Goal: Information Seeking & Learning: Check status

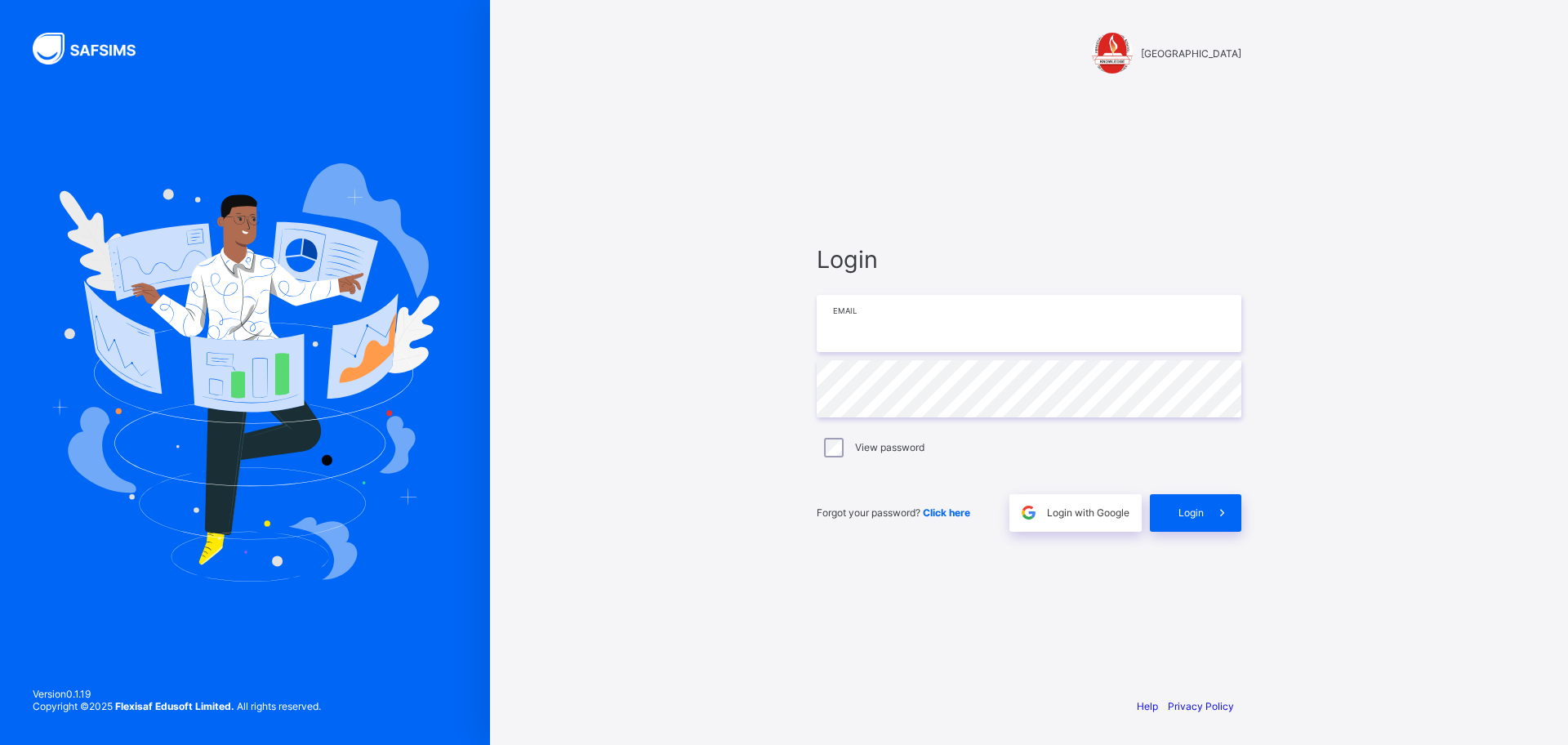
click at [947, 314] on input "email" at bounding box center [1029, 323] width 424 height 57
type input "**********"
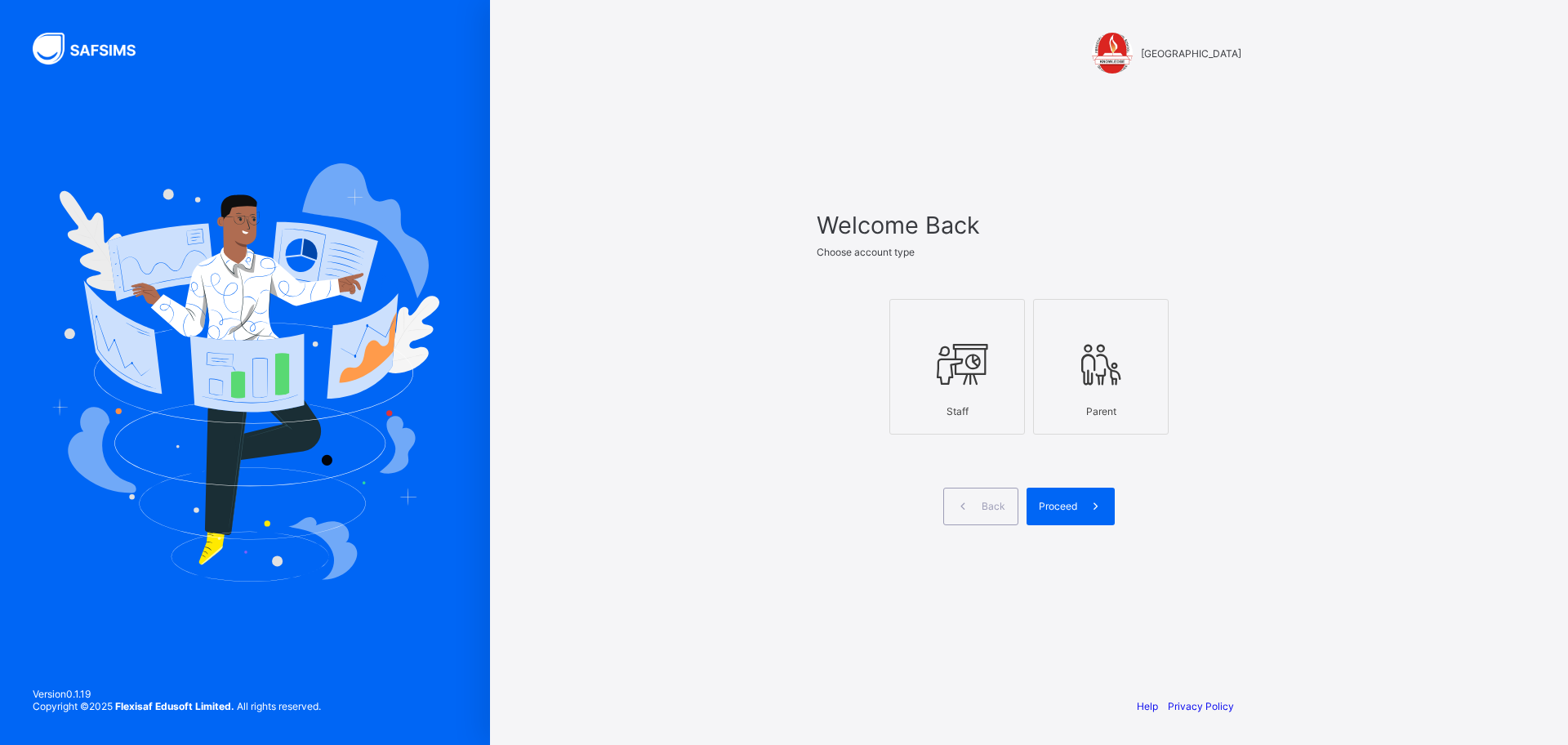
click at [967, 382] on icon at bounding box center [956, 364] width 57 height 49
click at [1075, 507] on span "Proceed" at bounding box center [1058, 505] width 38 height 12
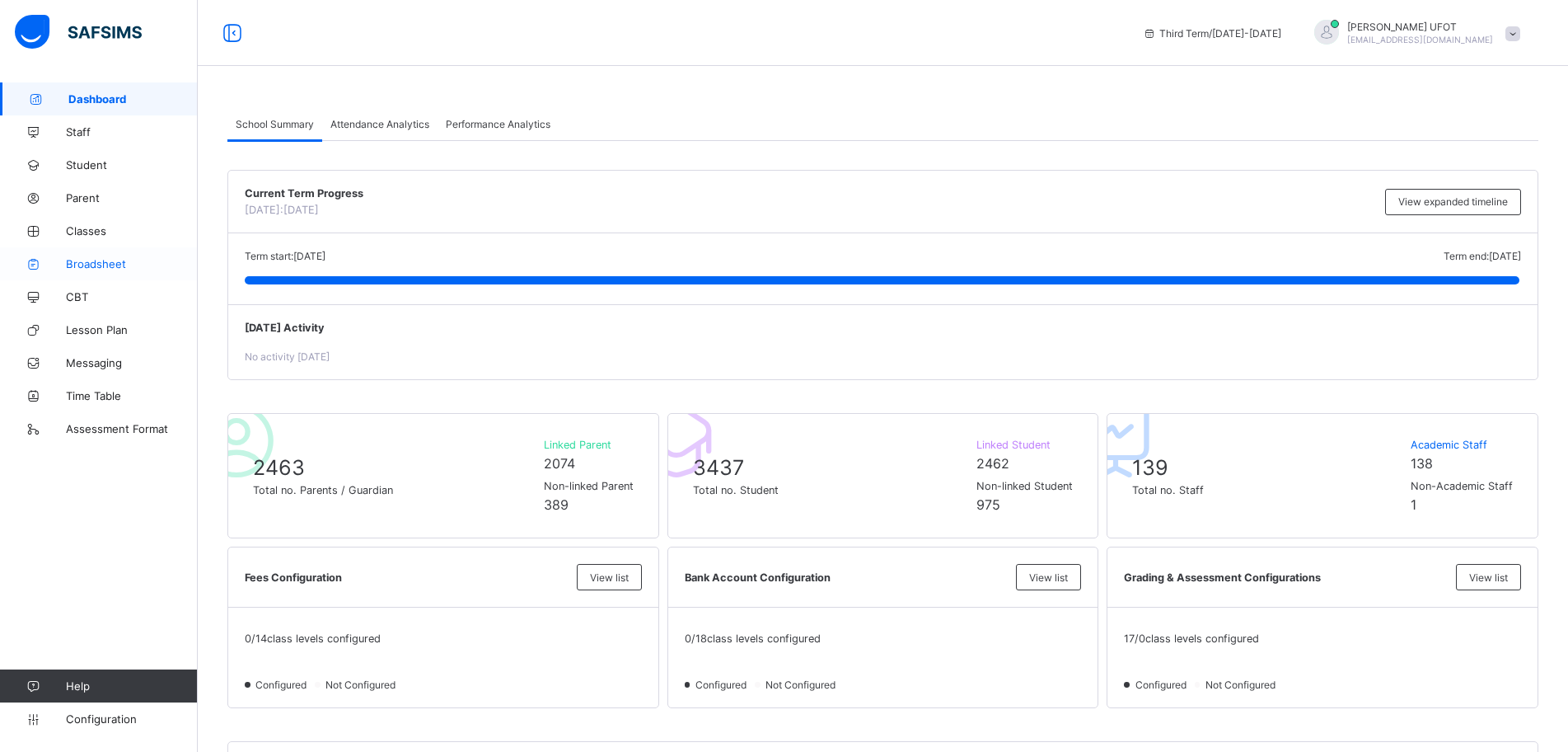
click at [115, 259] on span "Broadsheet" at bounding box center [131, 264] width 131 height 13
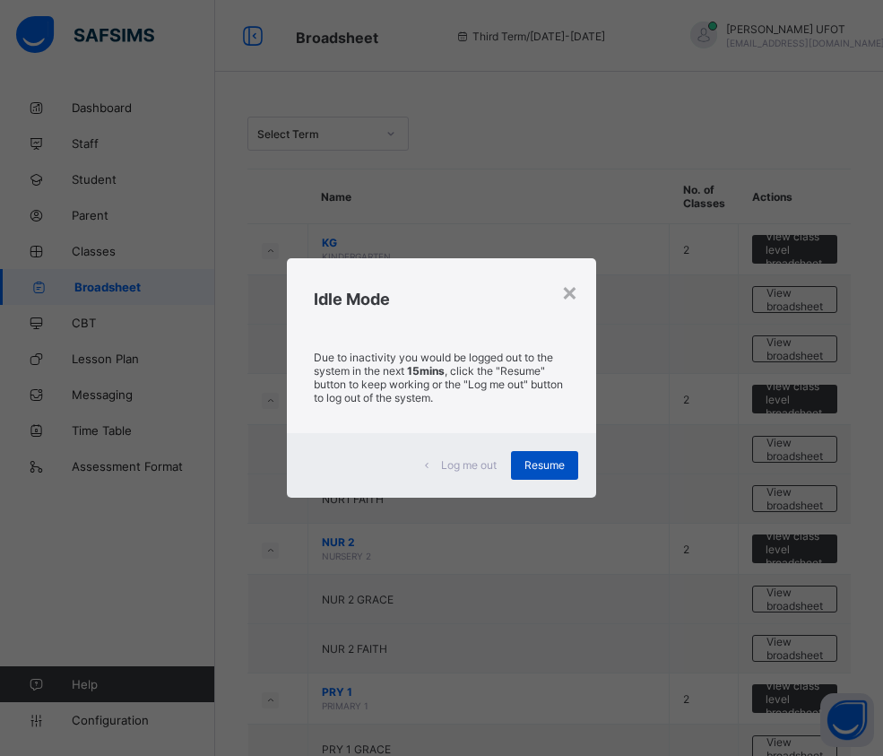
click at [562, 465] on span "Resume" at bounding box center [545, 464] width 40 height 13
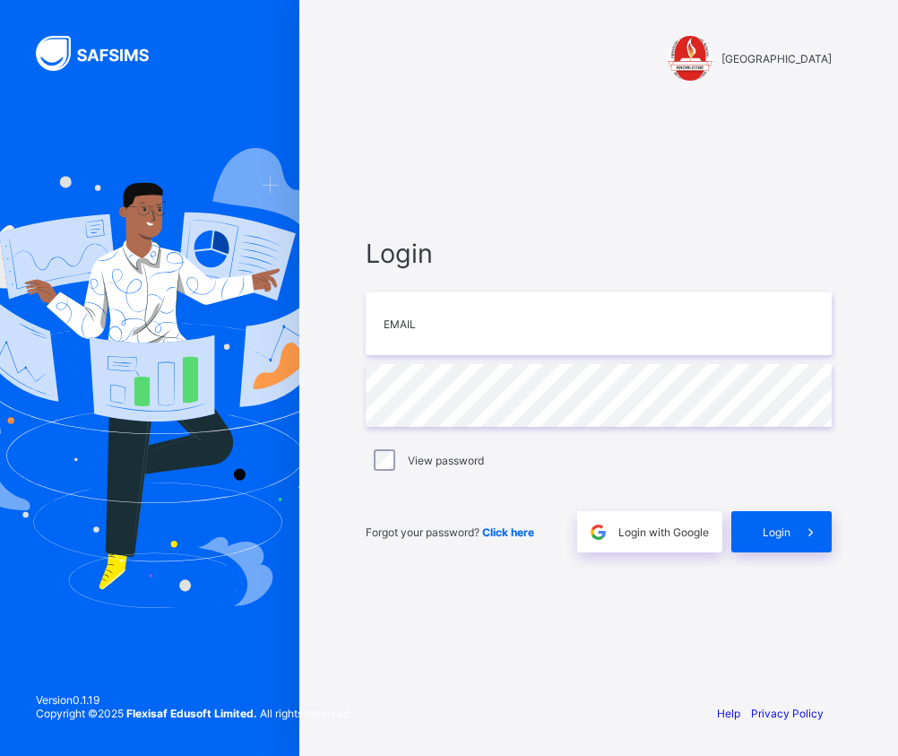
click at [392, 589] on div "Login Email Password View password Forgot your password? Click here Login with …" at bounding box center [599, 394] width 502 height 587
click at [448, 324] on input "email" at bounding box center [599, 323] width 466 height 63
type input "**********"
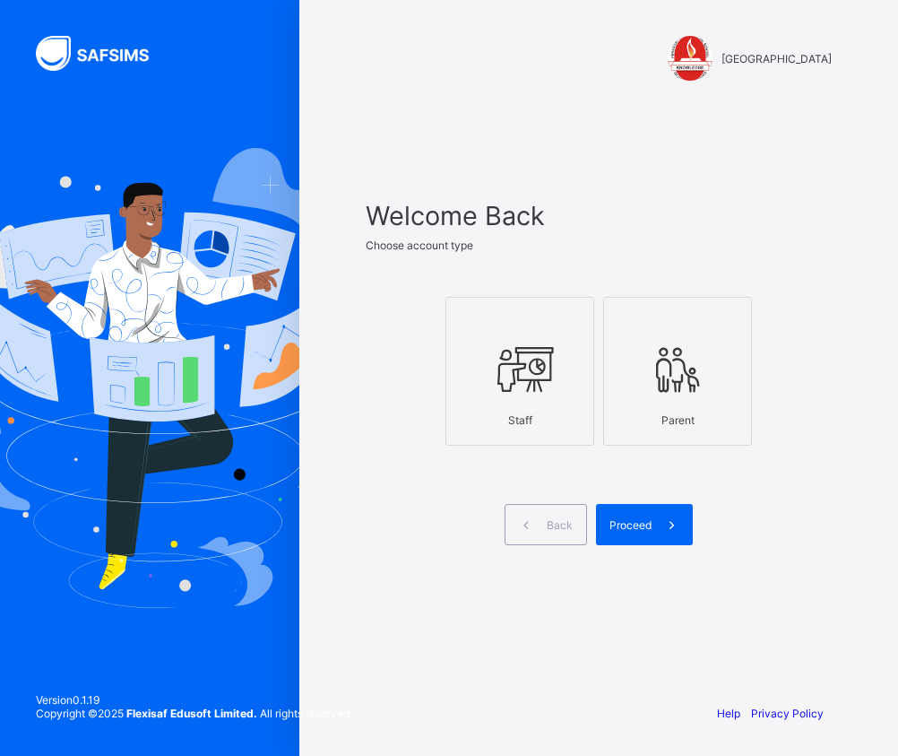
drag, startPoint x: 493, startPoint y: 371, endPoint x: 703, endPoint y: 532, distance: 264.2
click at [502, 386] on icon at bounding box center [520, 370] width 63 height 54
click at [656, 518] on span at bounding box center [672, 524] width 41 height 41
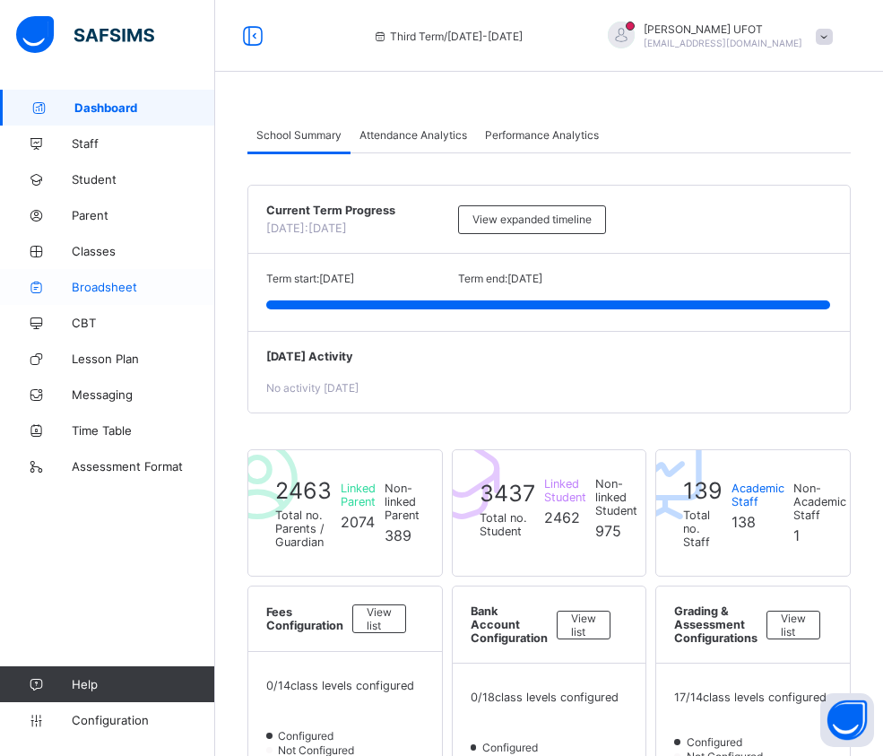
click at [116, 293] on span "Broadsheet" at bounding box center [143, 287] width 143 height 14
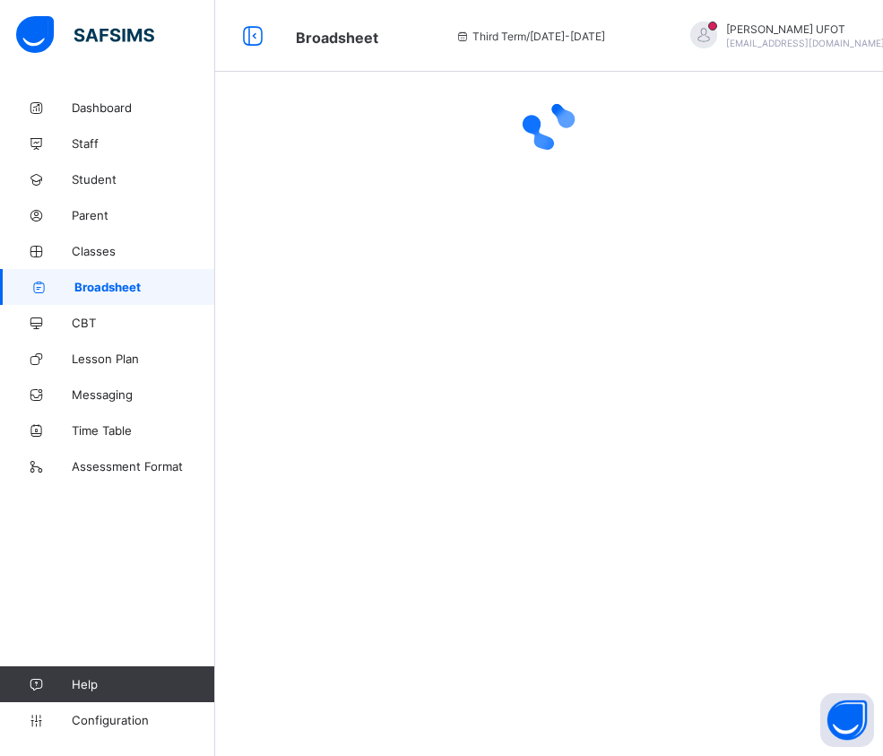
click at [116, 293] on span "Broadsheet" at bounding box center [144, 287] width 141 height 14
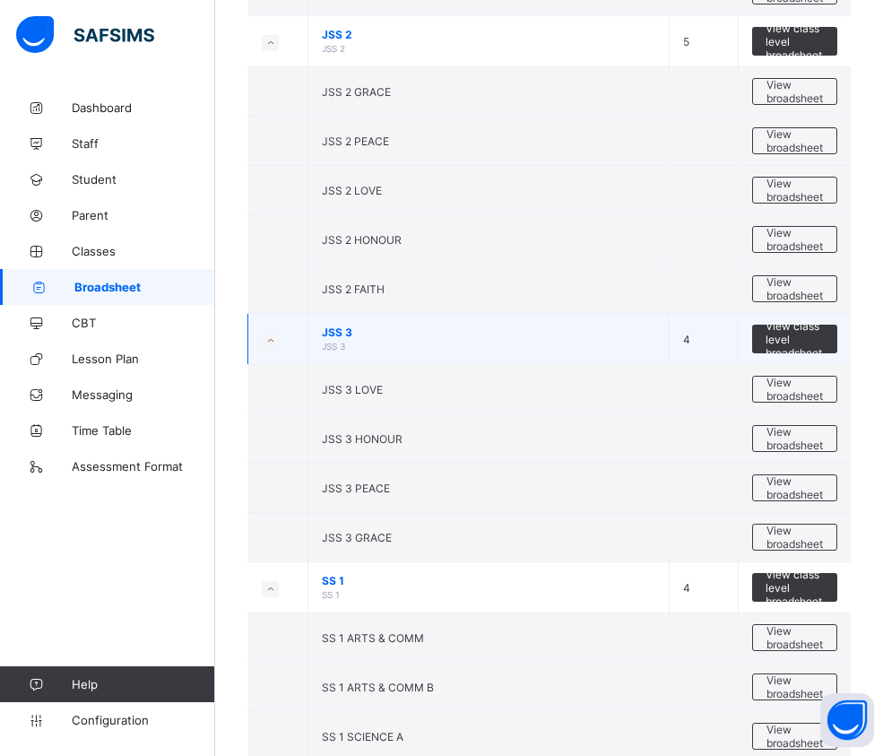
scroll to position [1883, 0]
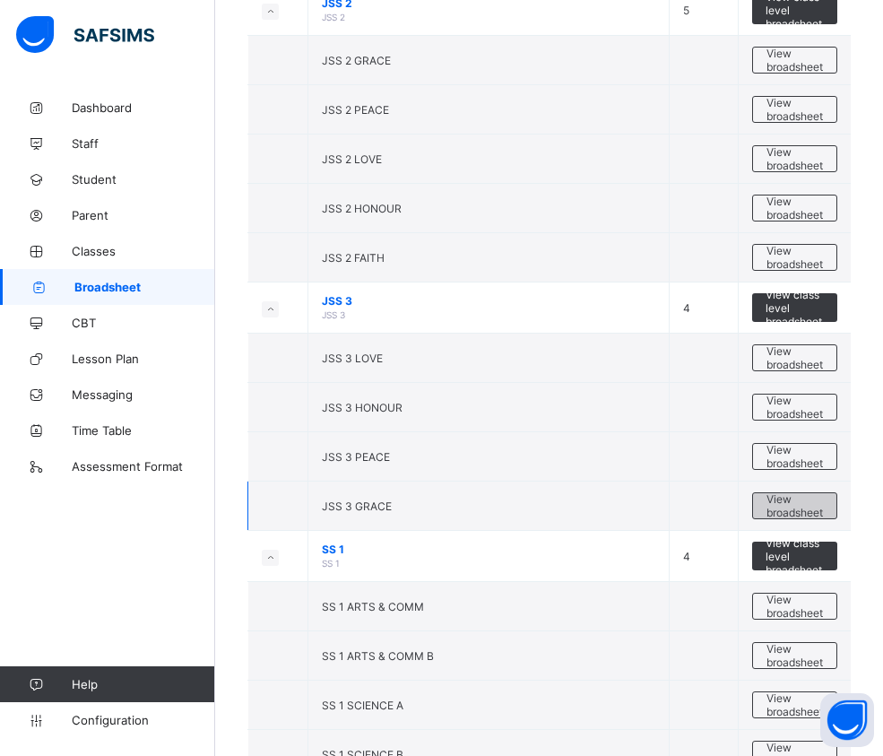
click at [804, 499] on span "View broadsheet" at bounding box center [795, 505] width 56 height 27
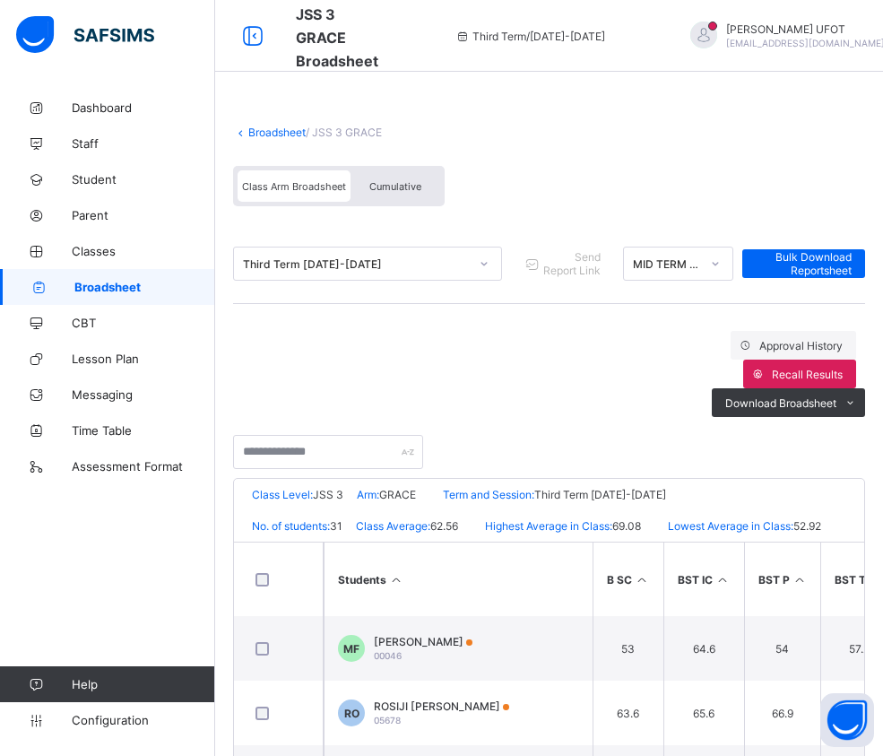
click at [387, 183] on span "Cumulative" at bounding box center [395, 186] width 52 height 13
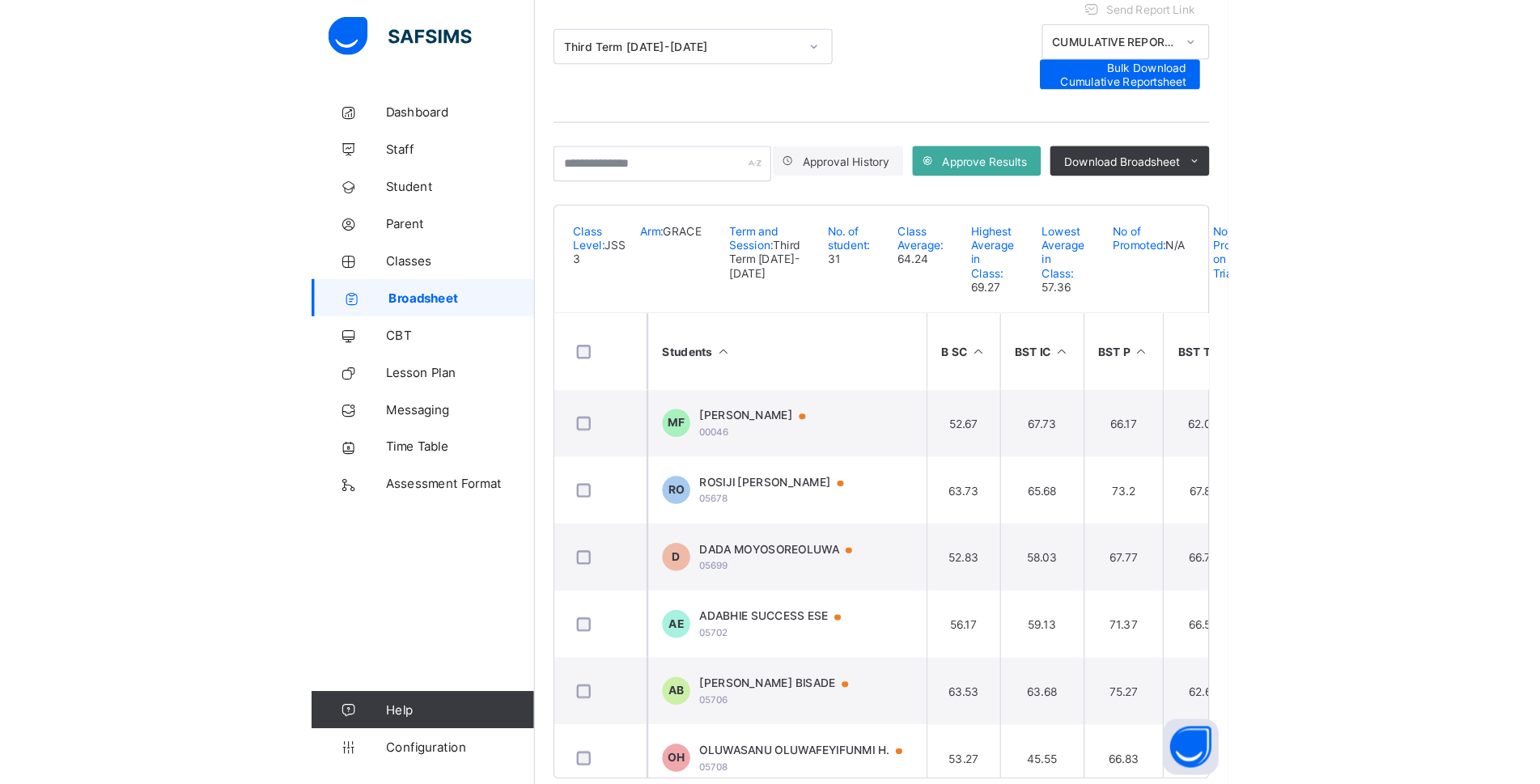
scroll to position [65, 0]
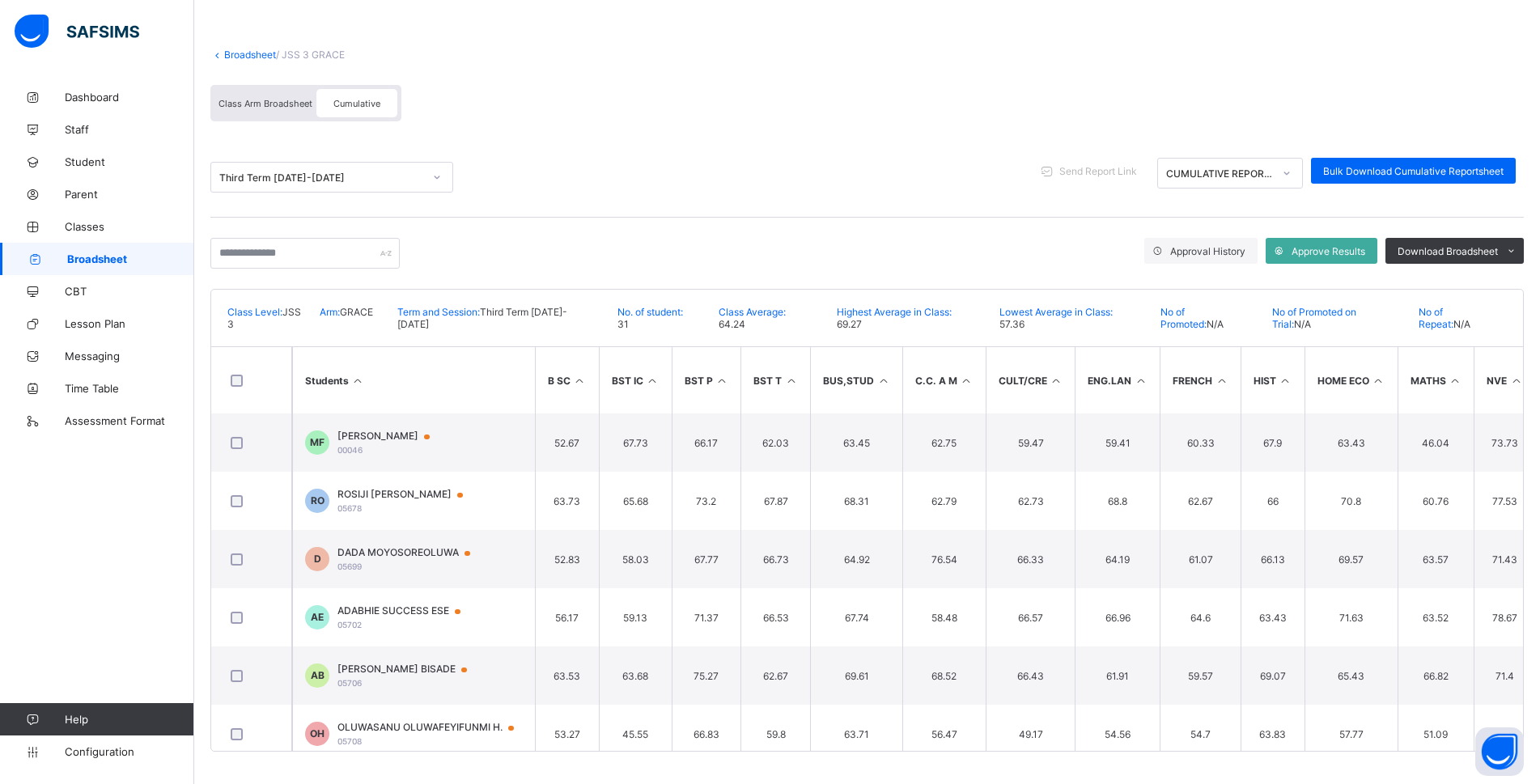
click at [360, 374] on th "Students" at bounding box center [413, 381] width 243 height 67
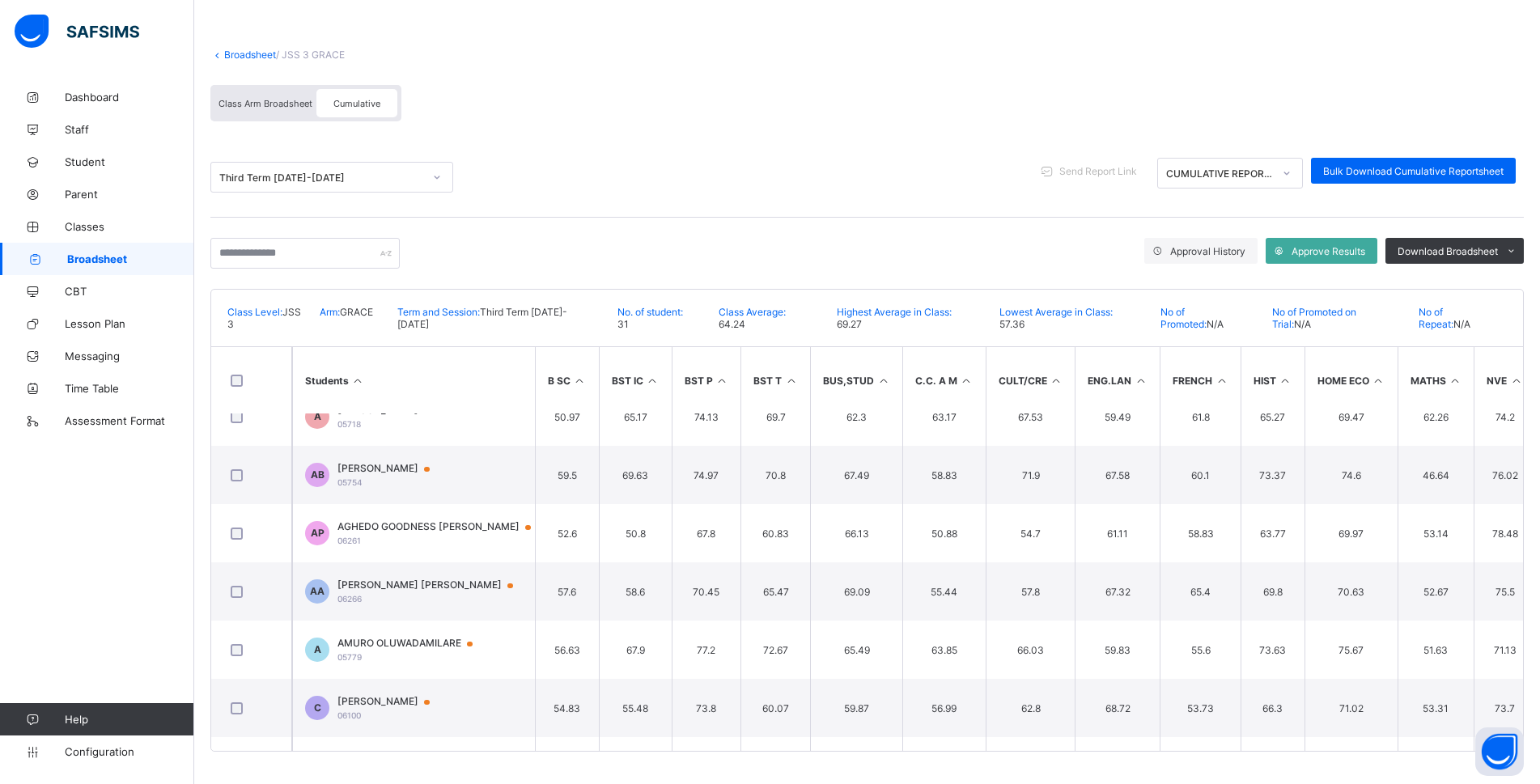
scroll to position [404, 0]
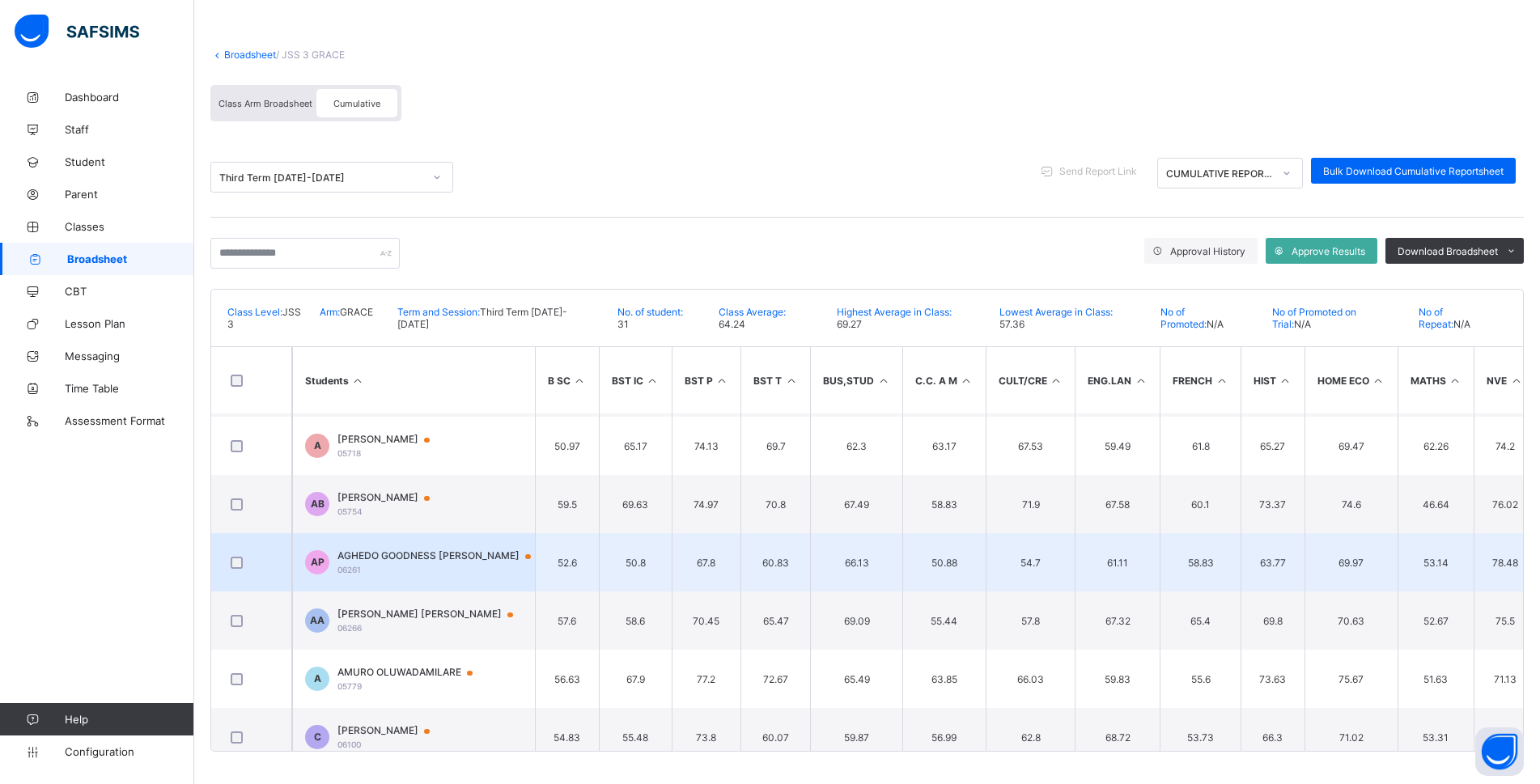
click at [406, 552] on span "AGHEDO GOODNESS PETER" at bounding box center [441, 556] width 209 height 13
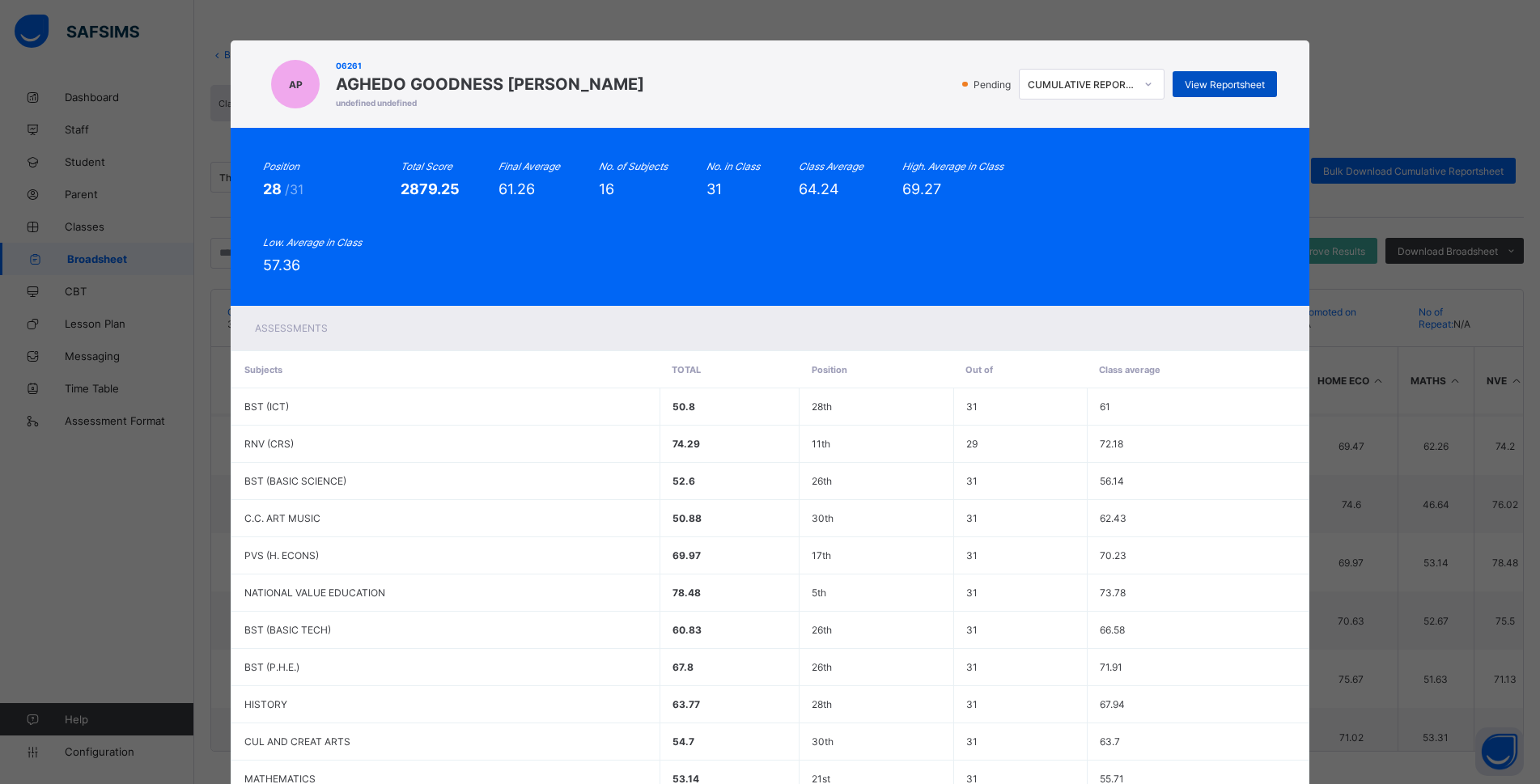
click at [811, 79] on span "View Reportsheet" at bounding box center [1225, 84] width 80 height 12
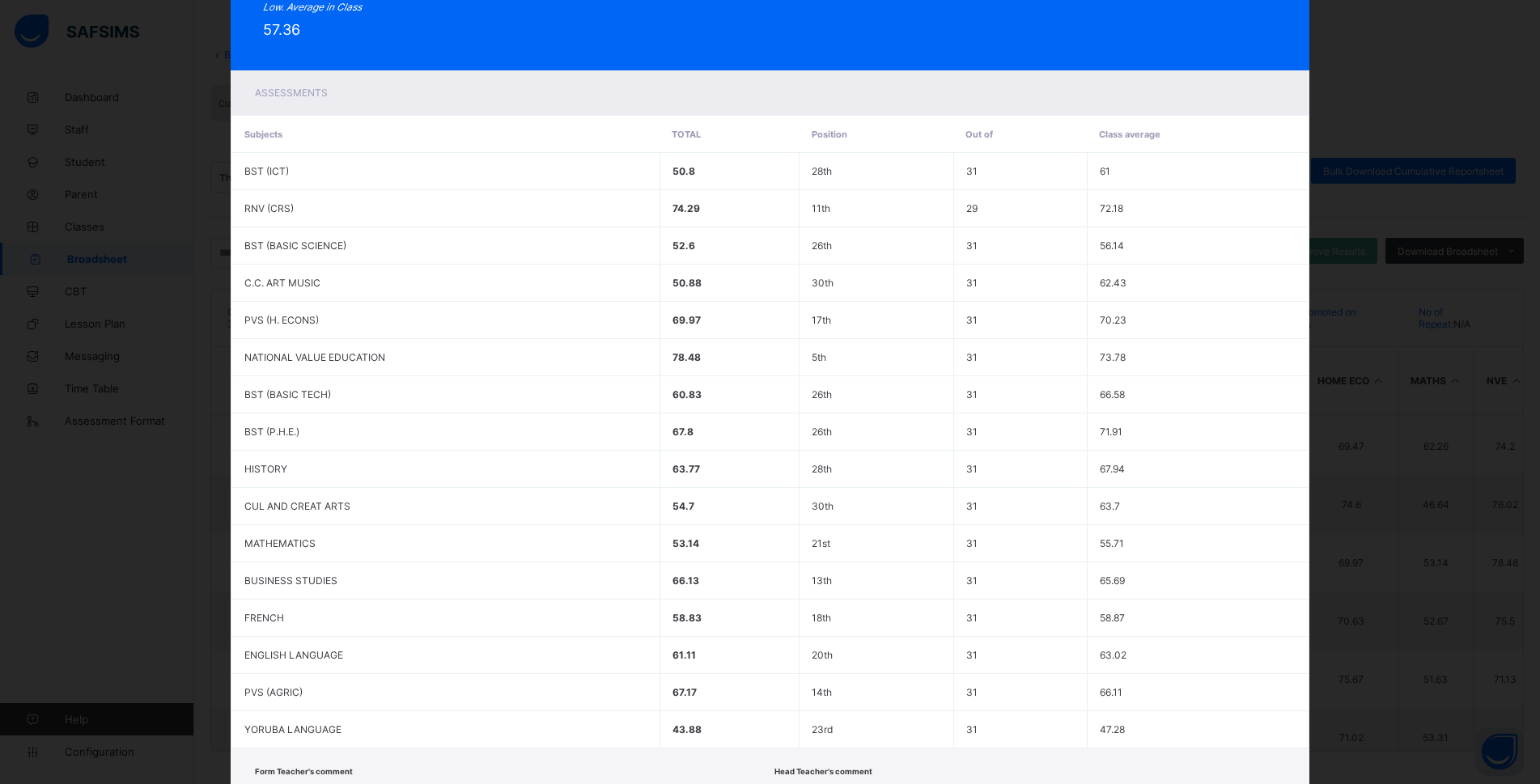
scroll to position [347, 0]
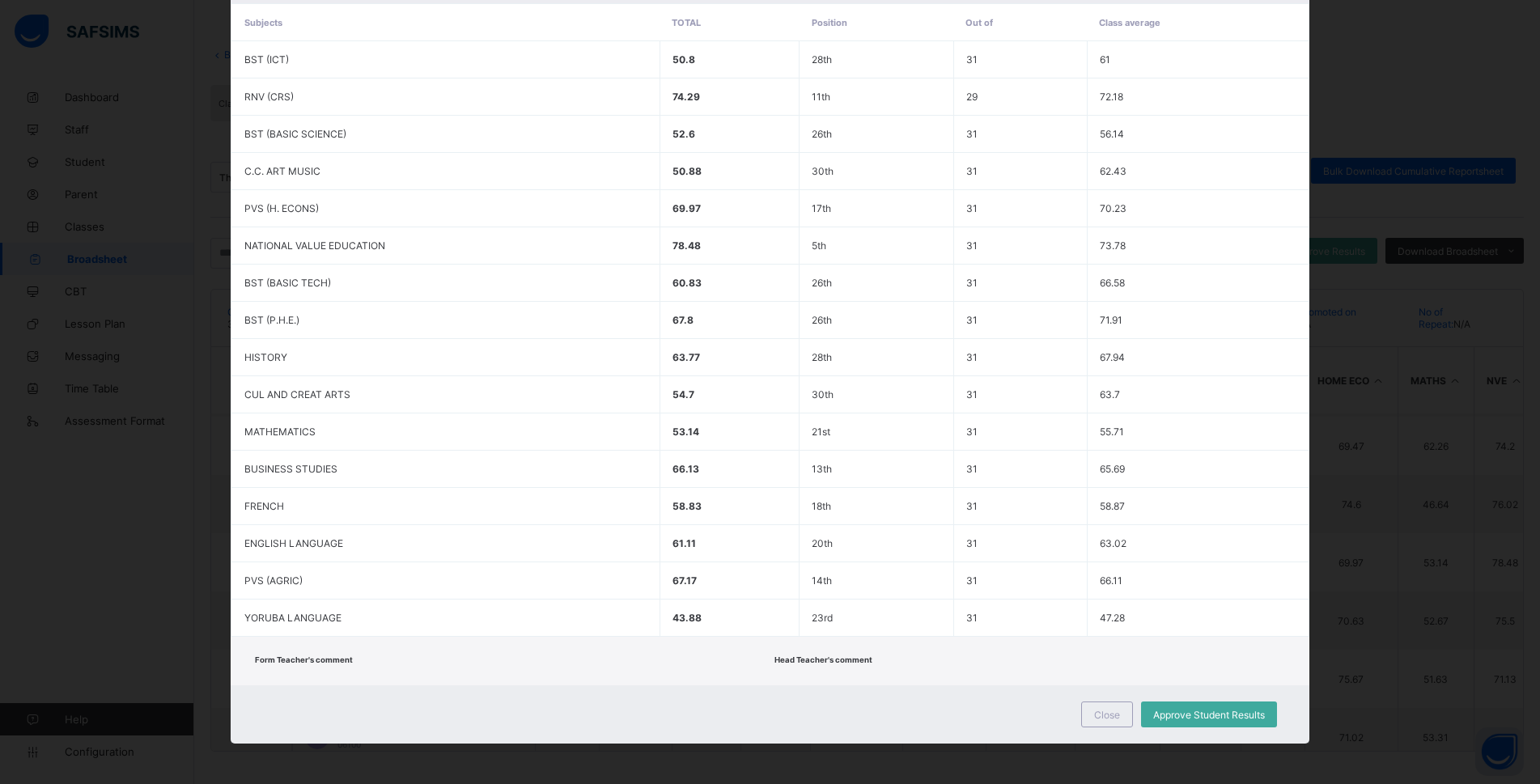
drag, startPoint x: 1108, startPoint y: 713, endPoint x: 1094, endPoint y: 704, distance: 16.6
click at [811, 681] on span "Close" at bounding box center [1107, 714] width 26 height 12
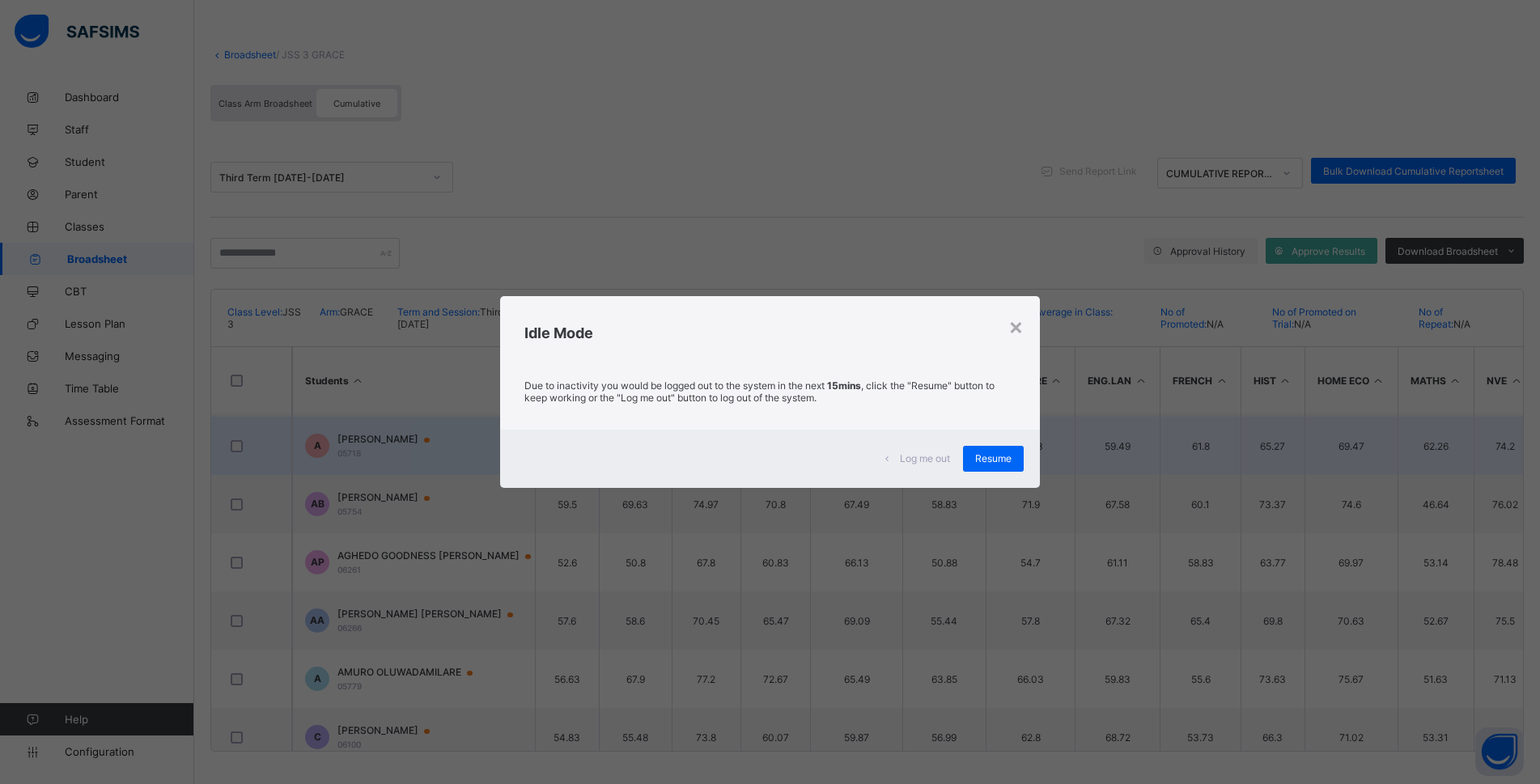
click at [811, 461] on span "Resume" at bounding box center [993, 457] width 36 height 12
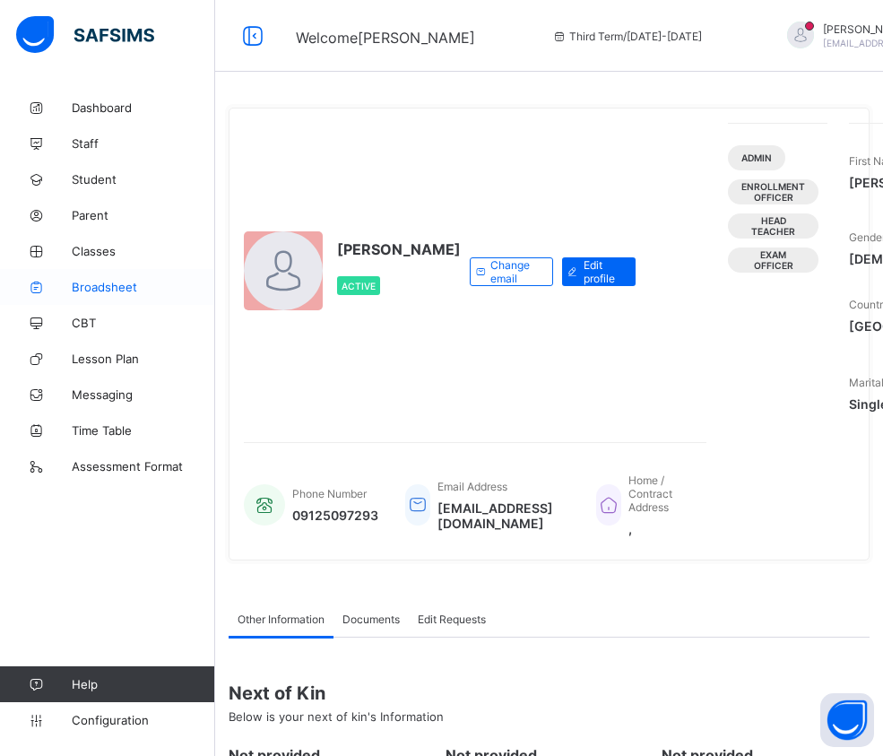
click at [83, 285] on span "Broadsheet" at bounding box center [143, 287] width 143 height 14
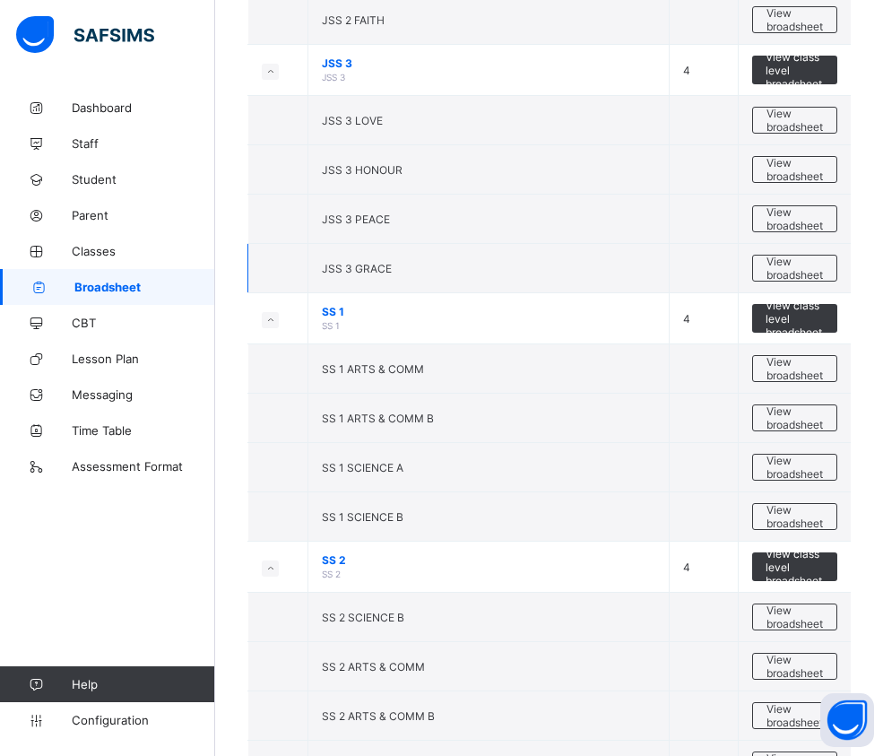
scroll to position [2089, 0]
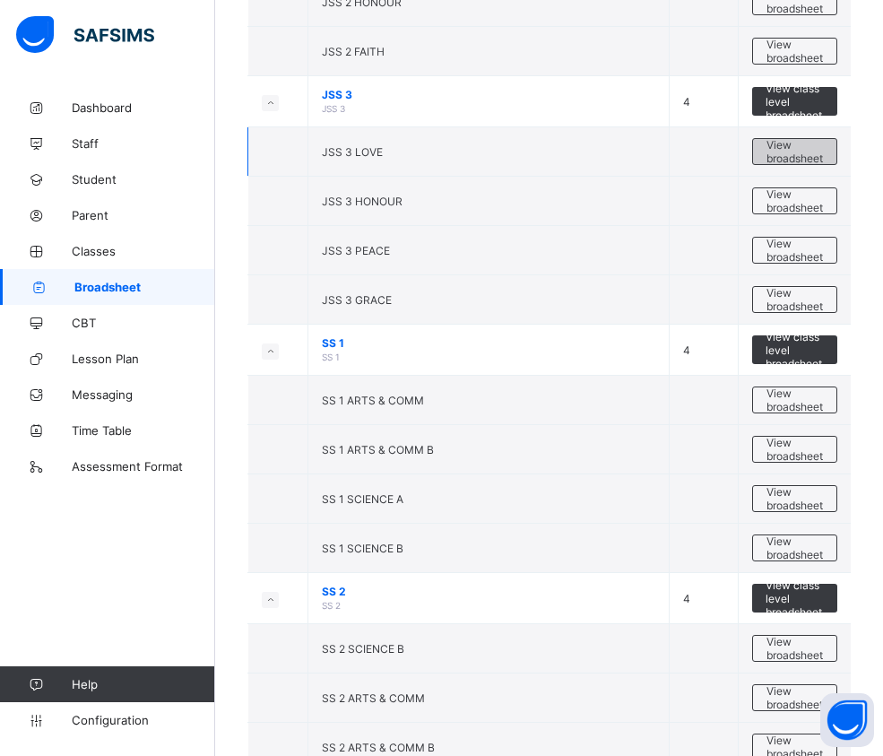
click at [793, 143] on span "View broadsheet" at bounding box center [795, 151] width 56 height 27
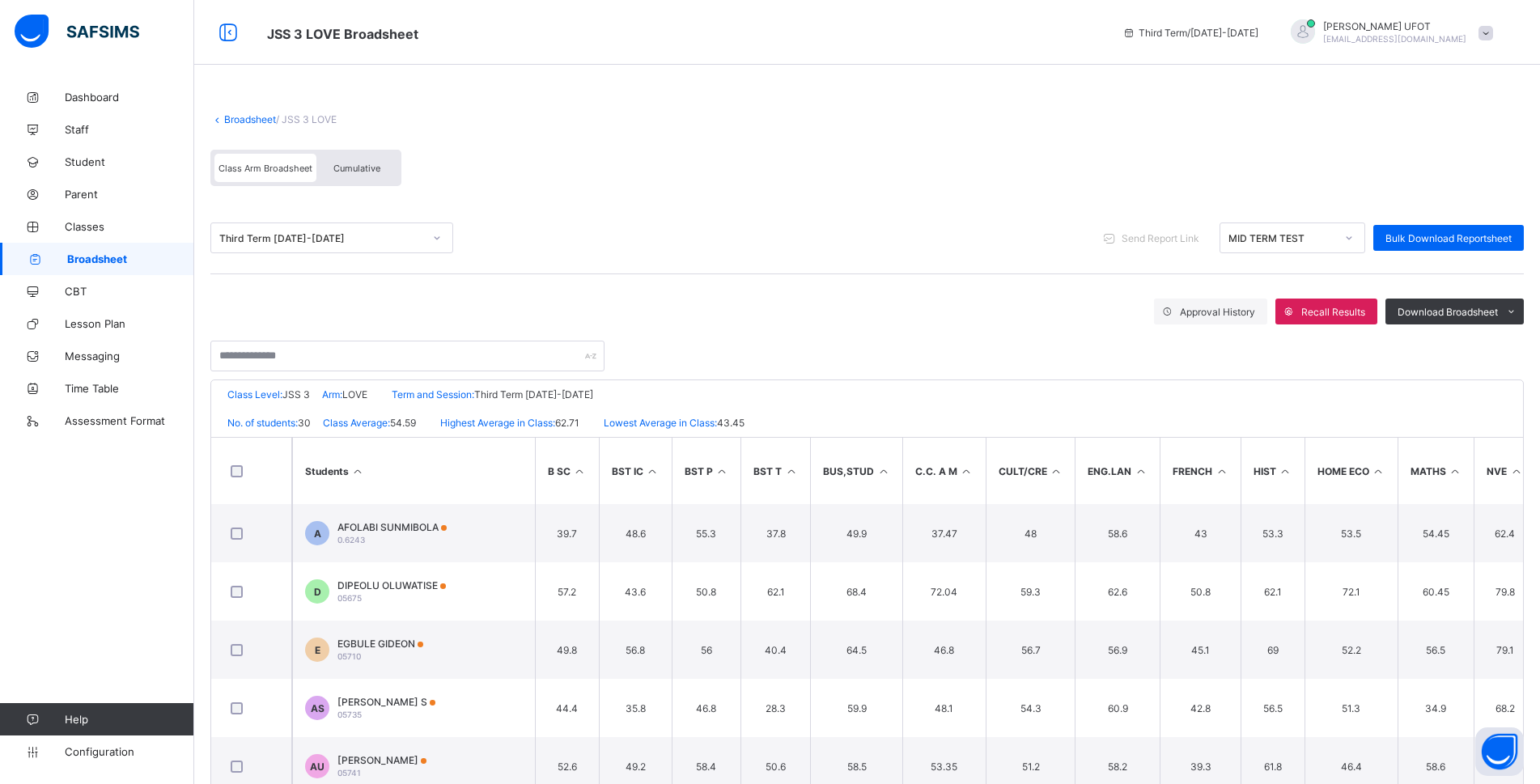
click at [361, 173] on span "Cumulative" at bounding box center [357, 168] width 47 height 12
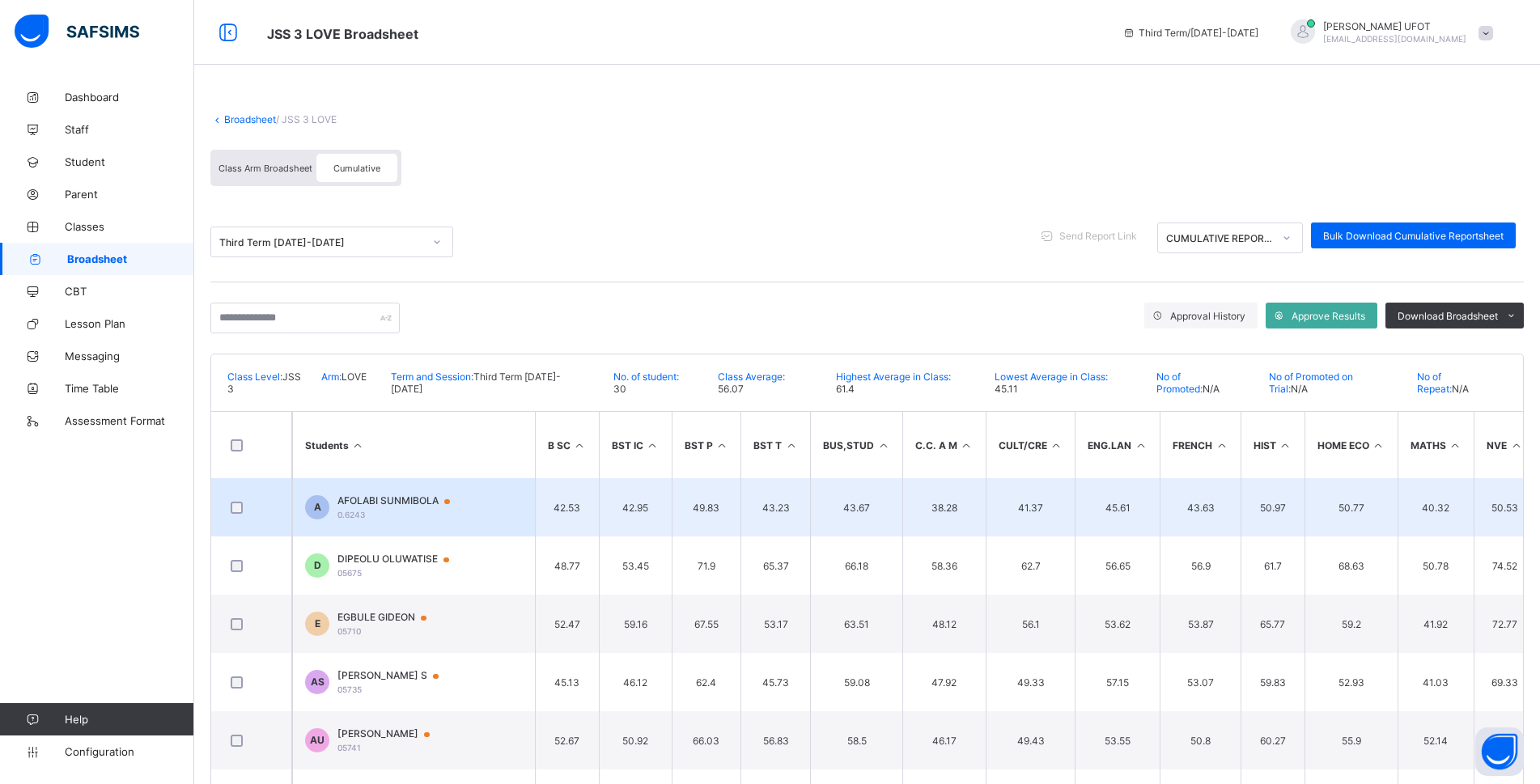
click at [366, 494] on span "AFOLABI SUNMIBOLA" at bounding box center [402, 501] width 128 height 13
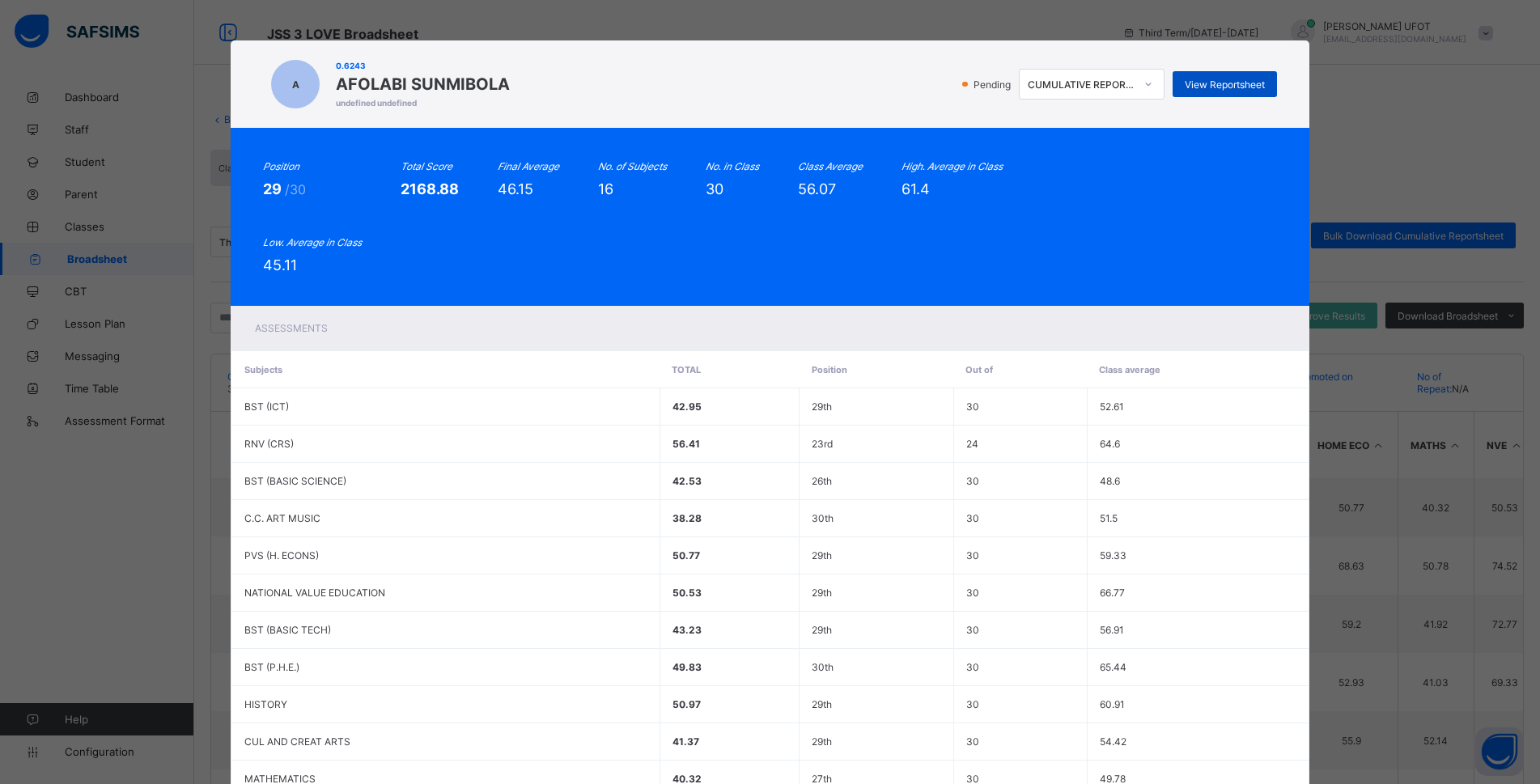
click at [796, 84] on span "View Reportsheet" at bounding box center [1225, 84] width 80 height 12
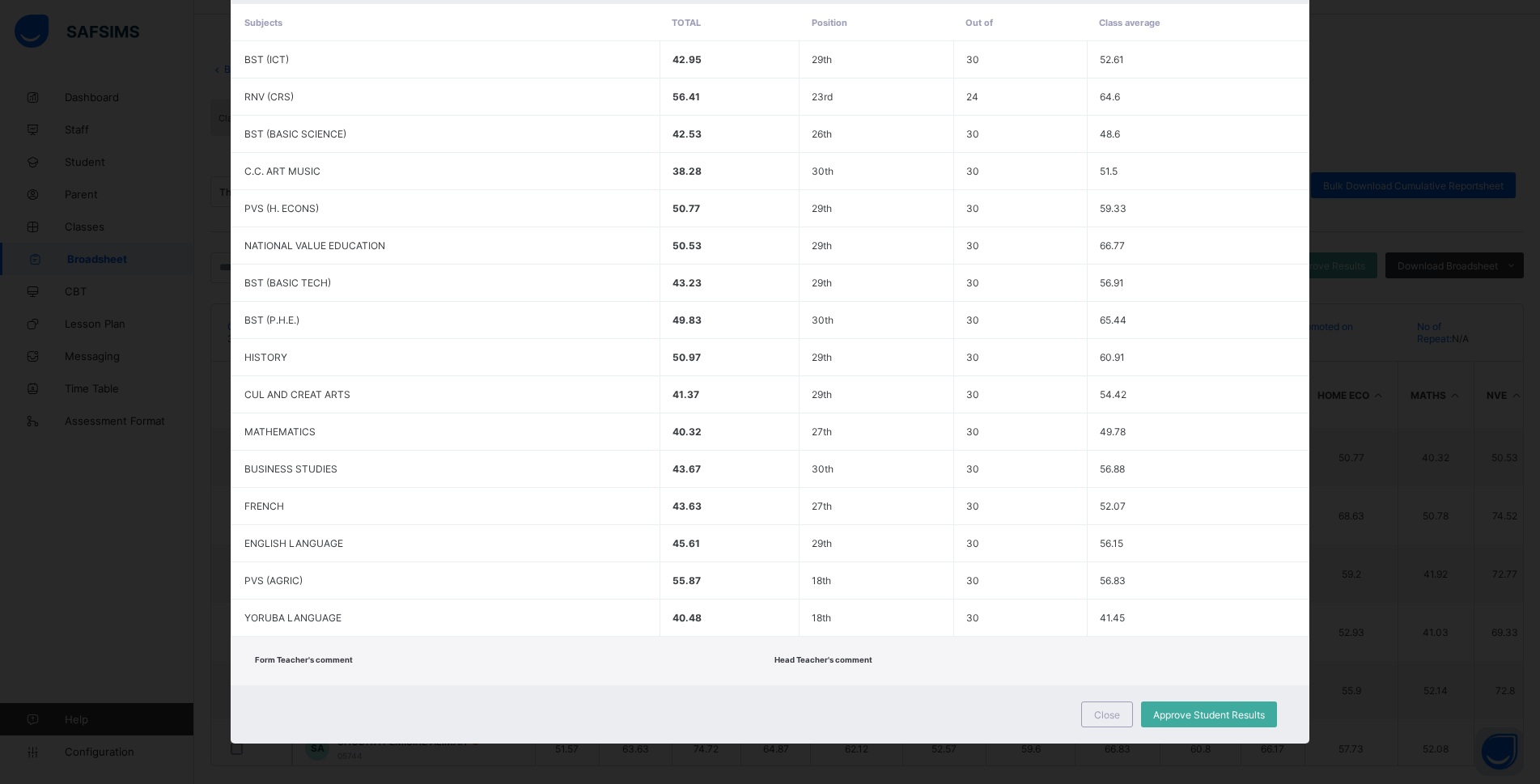
scroll to position [52, 0]
click at [796, 681] on span "Close" at bounding box center [1107, 714] width 26 height 12
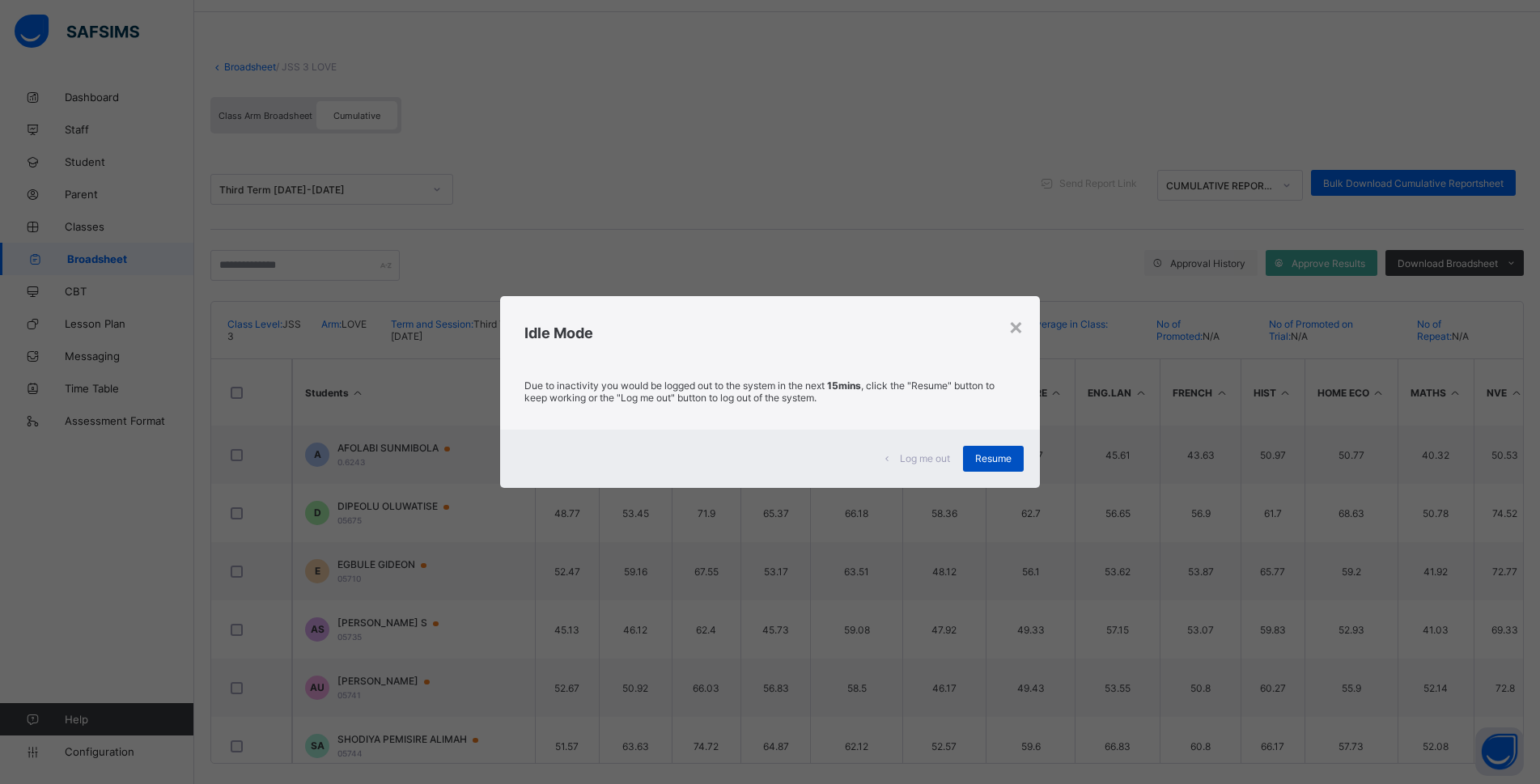
click at [796, 454] on span "Resume" at bounding box center [993, 457] width 36 height 12
